Goal: Communication & Community: Answer question/provide support

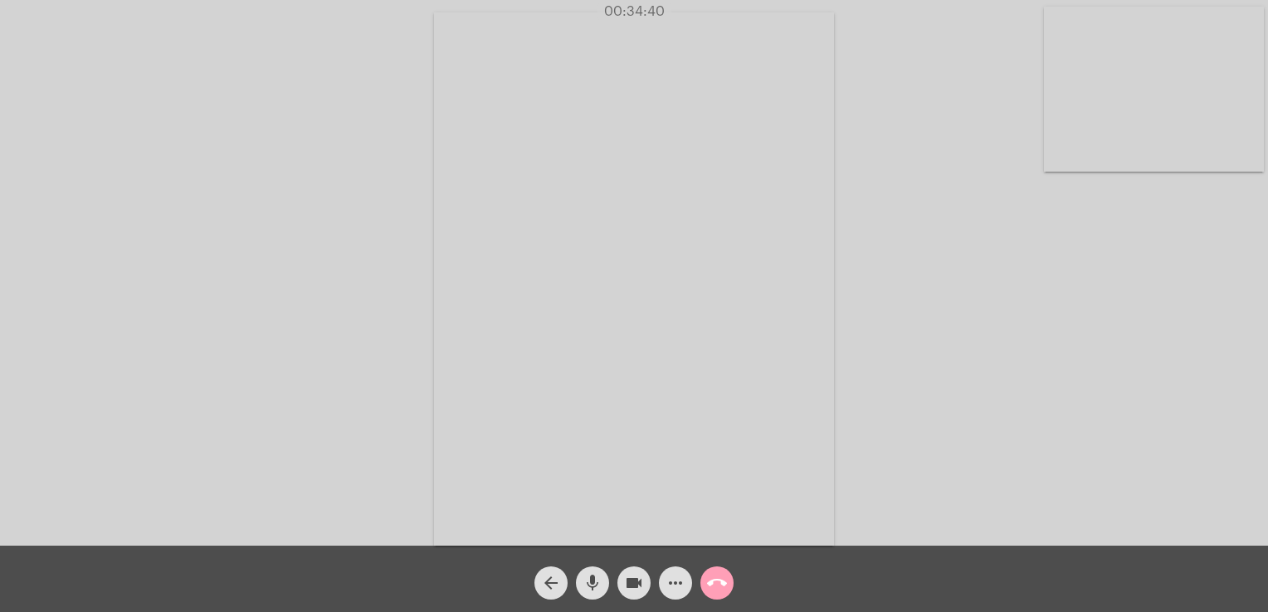
click at [725, 588] on mat-icon "call_end" at bounding box center [717, 583] width 20 height 20
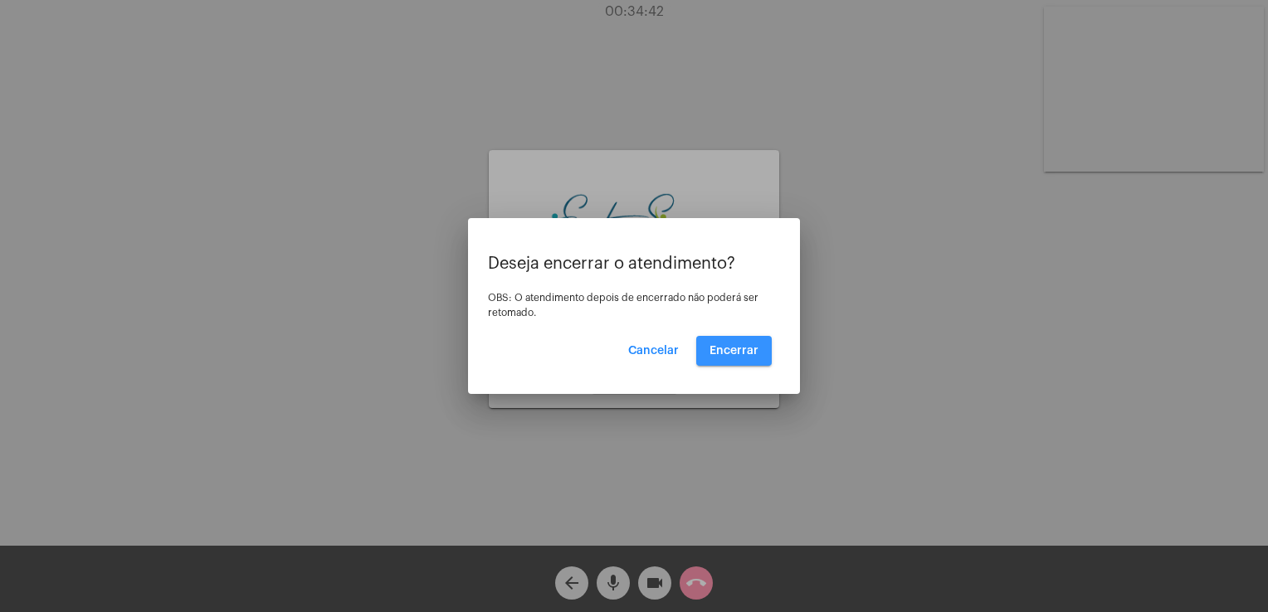
click at [737, 363] on button "Encerrar" at bounding box center [734, 351] width 76 height 30
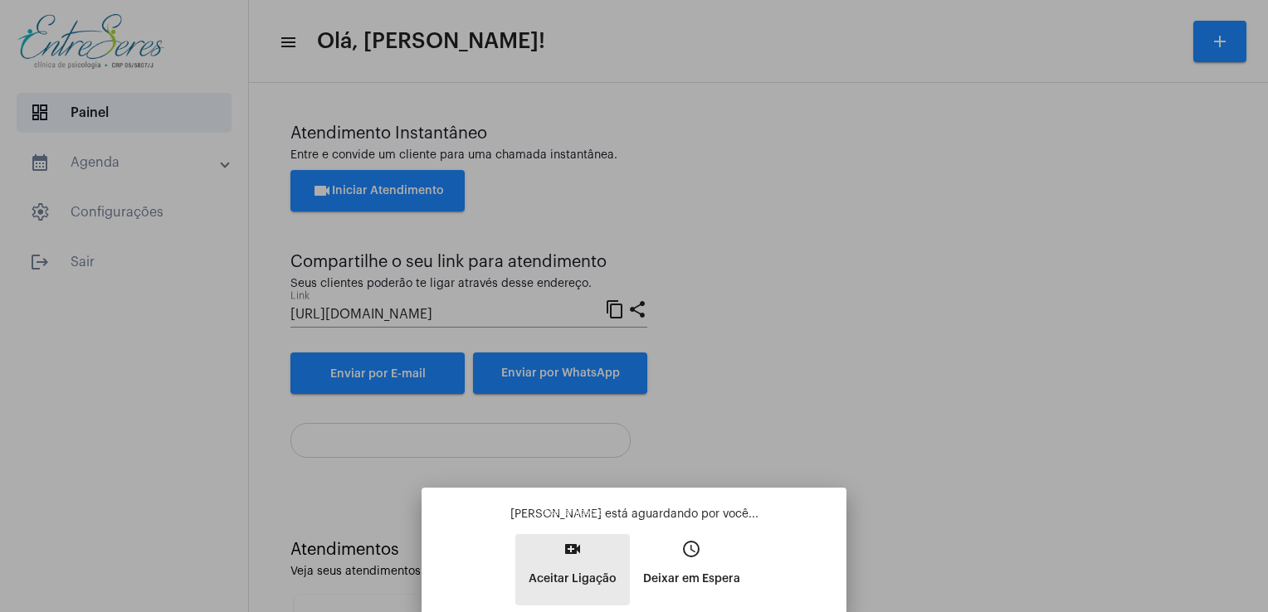
click at [574, 550] on mat-icon "video_call" at bounding box center [573, 549] width 20 height 20
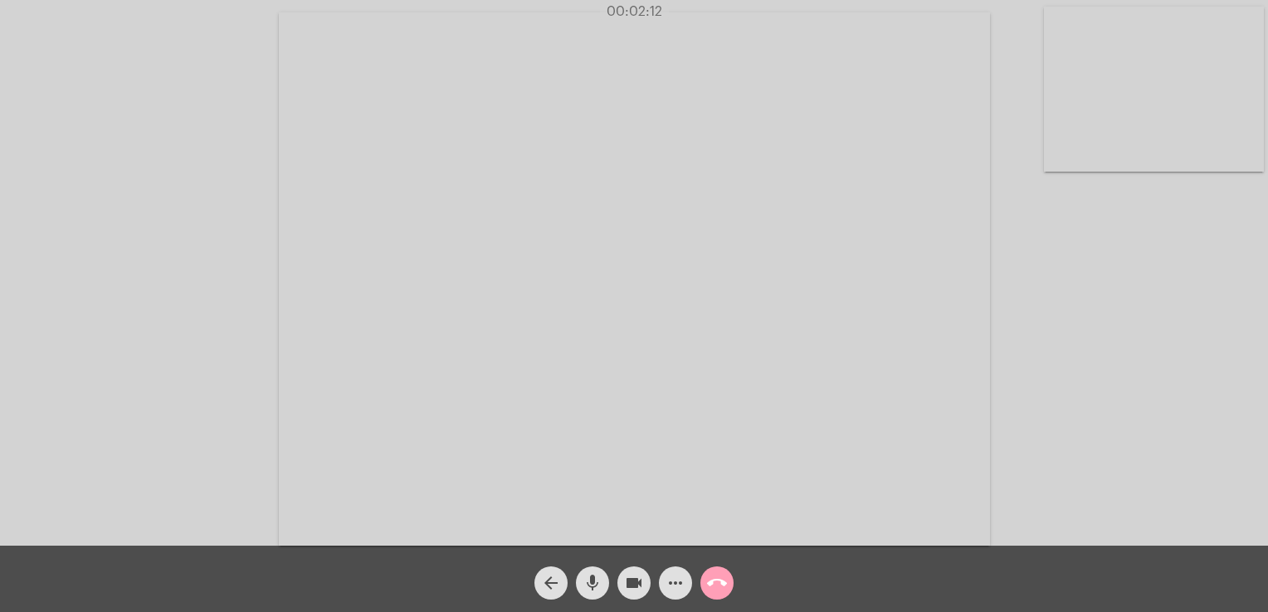
click at [720, 592] on mat-icon "call_end" at bounding box center [717, 583] width 20 height 20
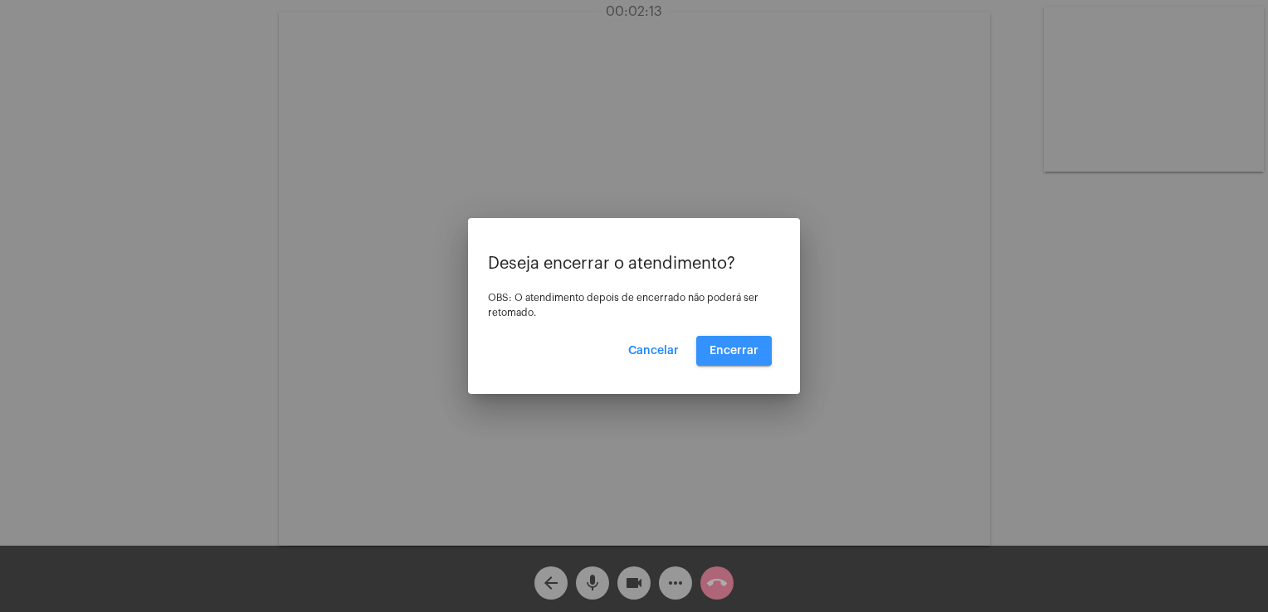
click at [728, 351] on span "Encerrar" at bounding box center [733, 351] width 49 height 12
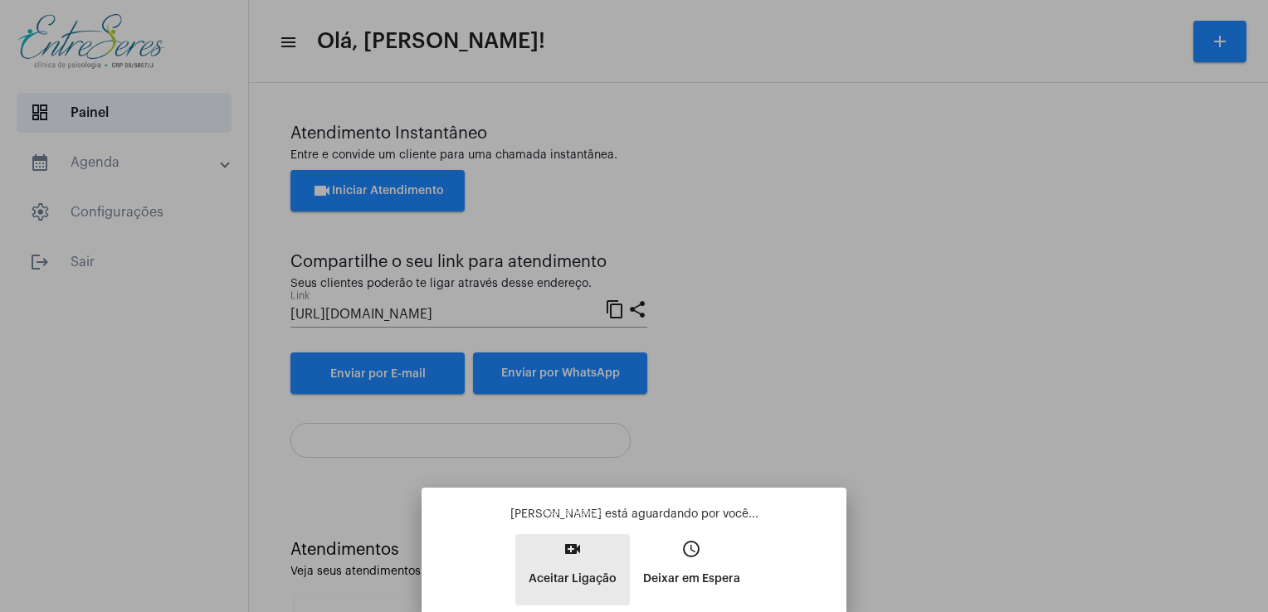
click at [585, 553] on button "video_call Aceitar Ligação" at bounding box center [572, 569] width 114 height 71
